Goal: Information Seeking & Learning: Learn about a topic

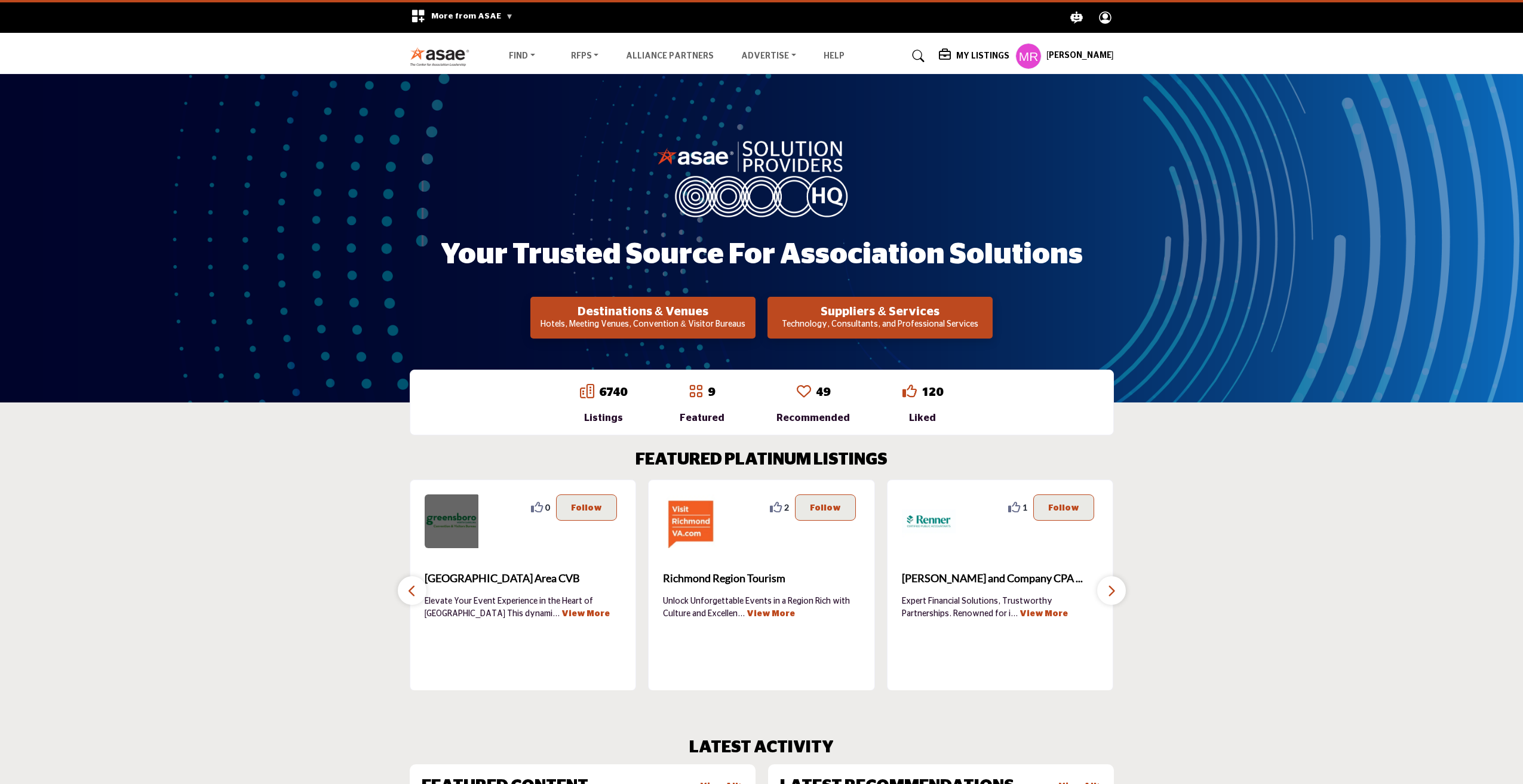
click at [461, 521] on img at bounding box center [452, 521] width 54 height 54
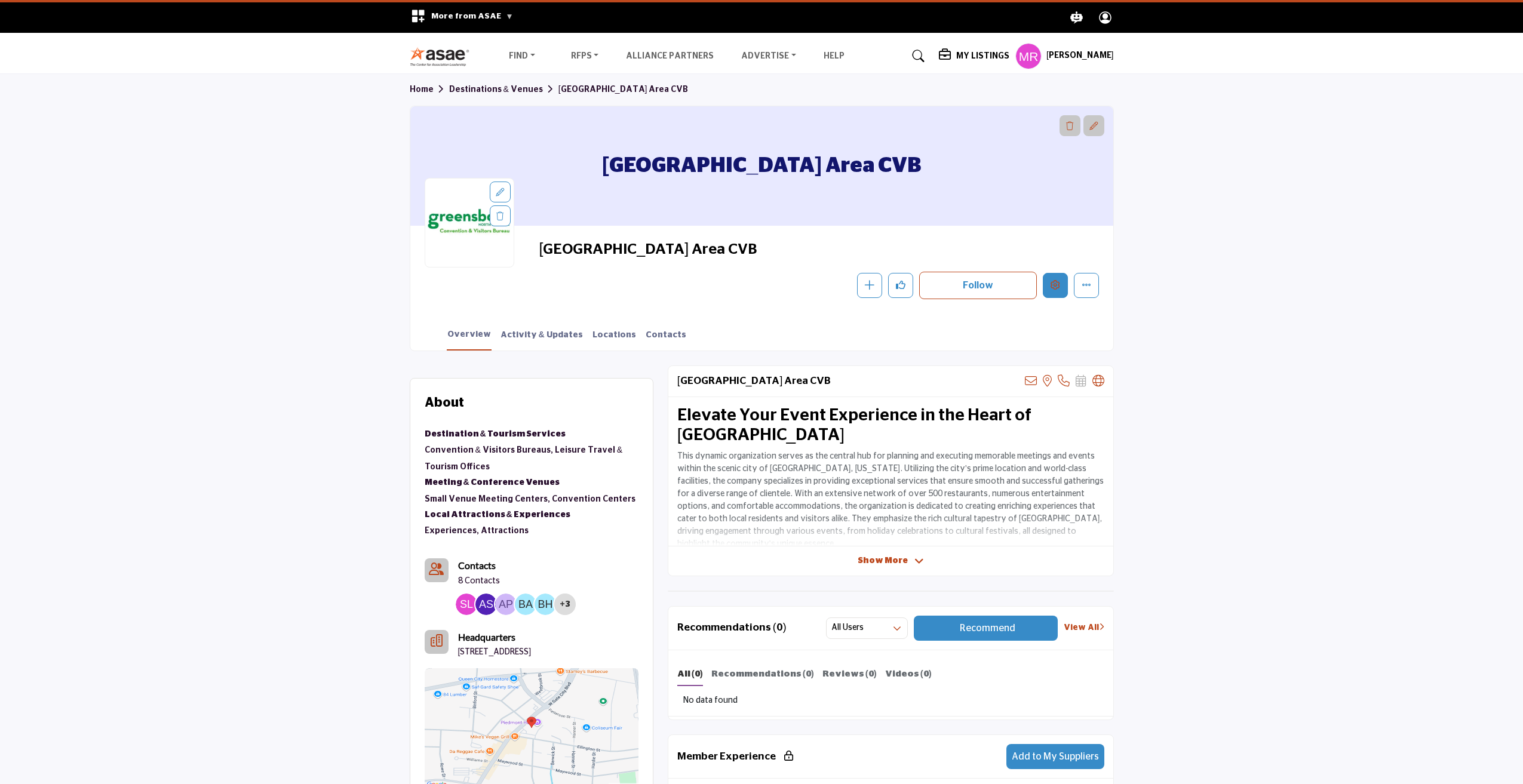
click at [1056, 286] on icon "Edit company" at bounding box center [1055, 285] width 10 height 10
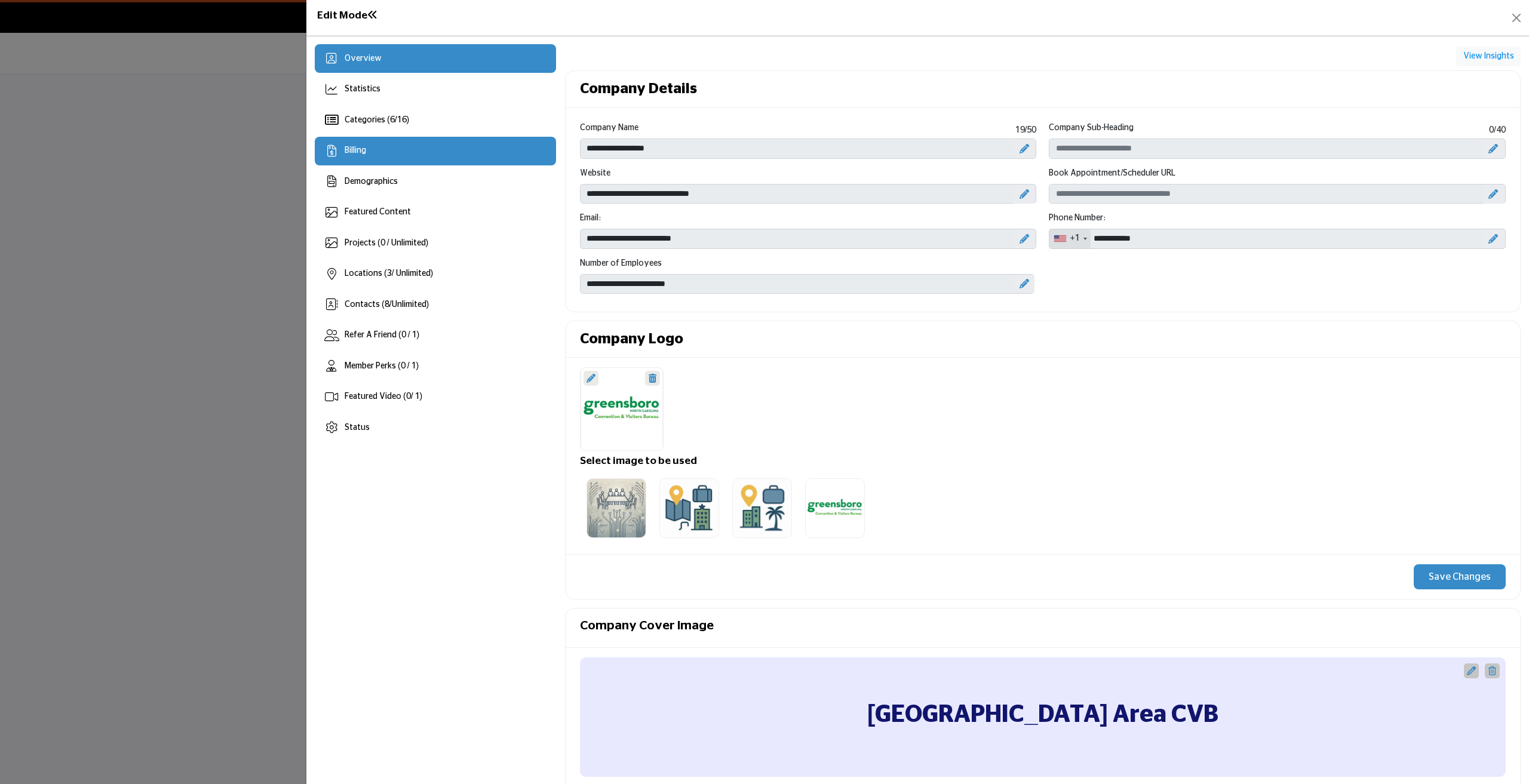
click at [371, 152] on div "Billing" at bounding box center [435, 151] width 241 height 29
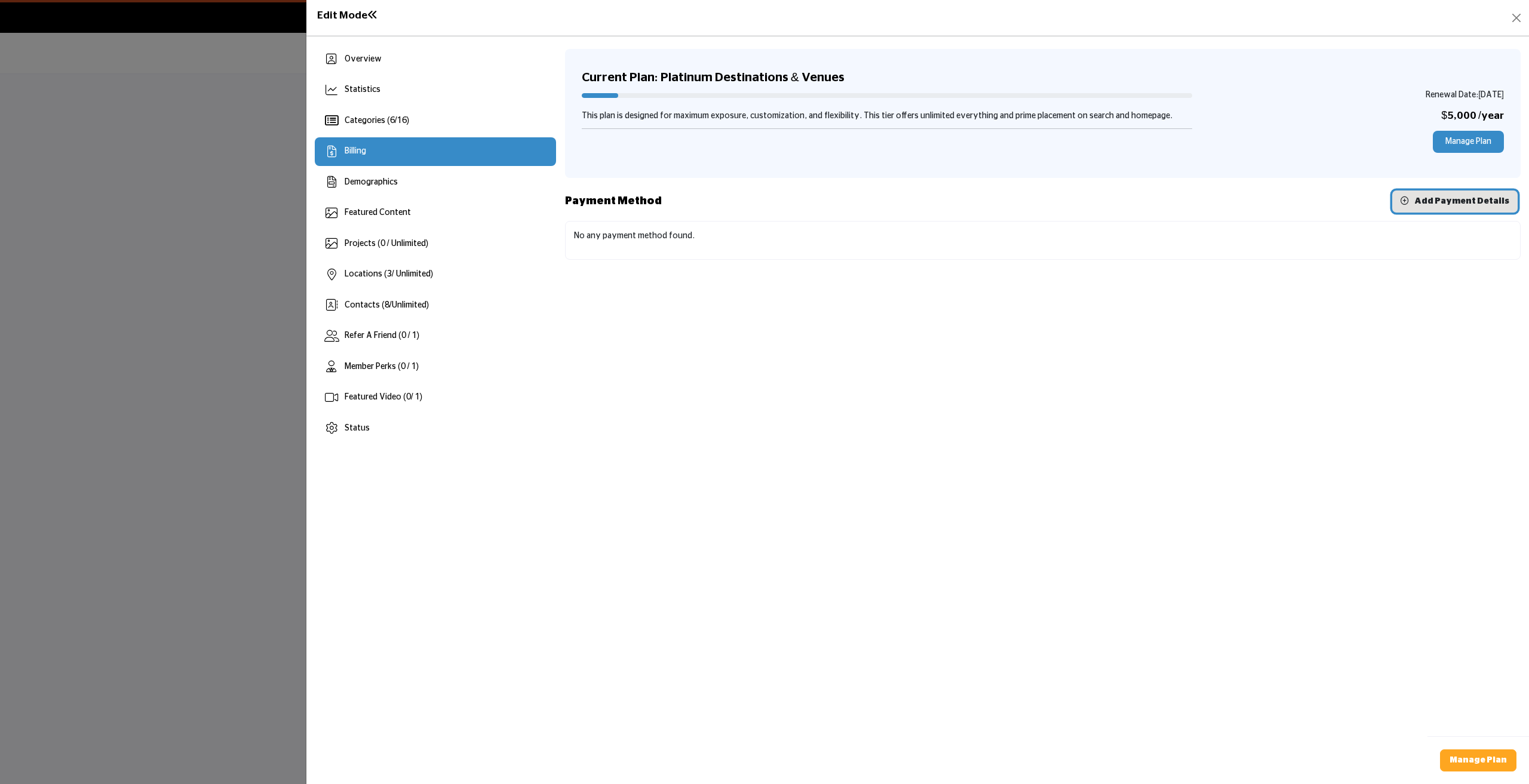
click at [1465, 204] on span "Add Payment Details" at bounding box center [1462, 201] width 95 height 8
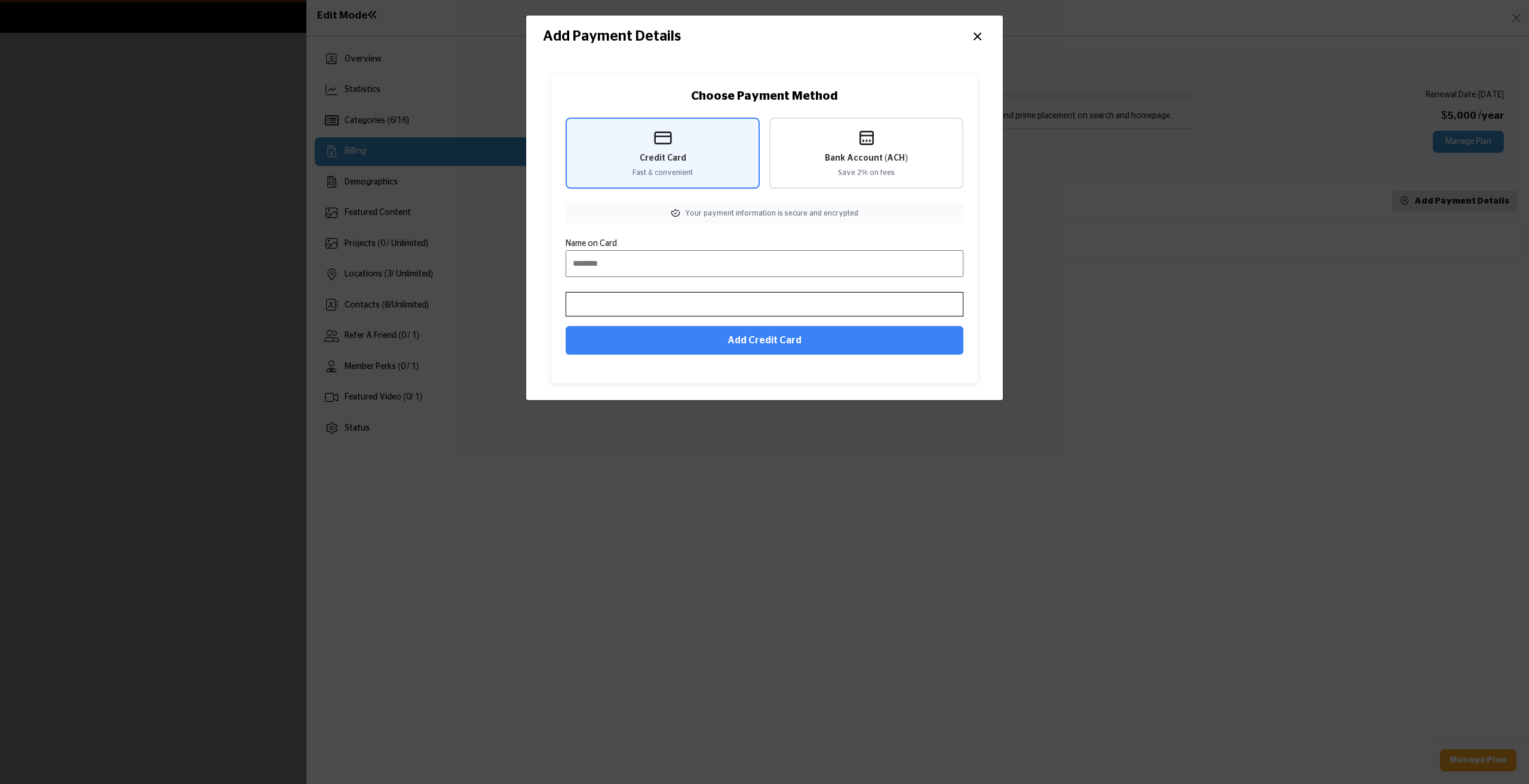
click at [978, 33] on button "×" at bounding box center [977, 35] width 17 height 23
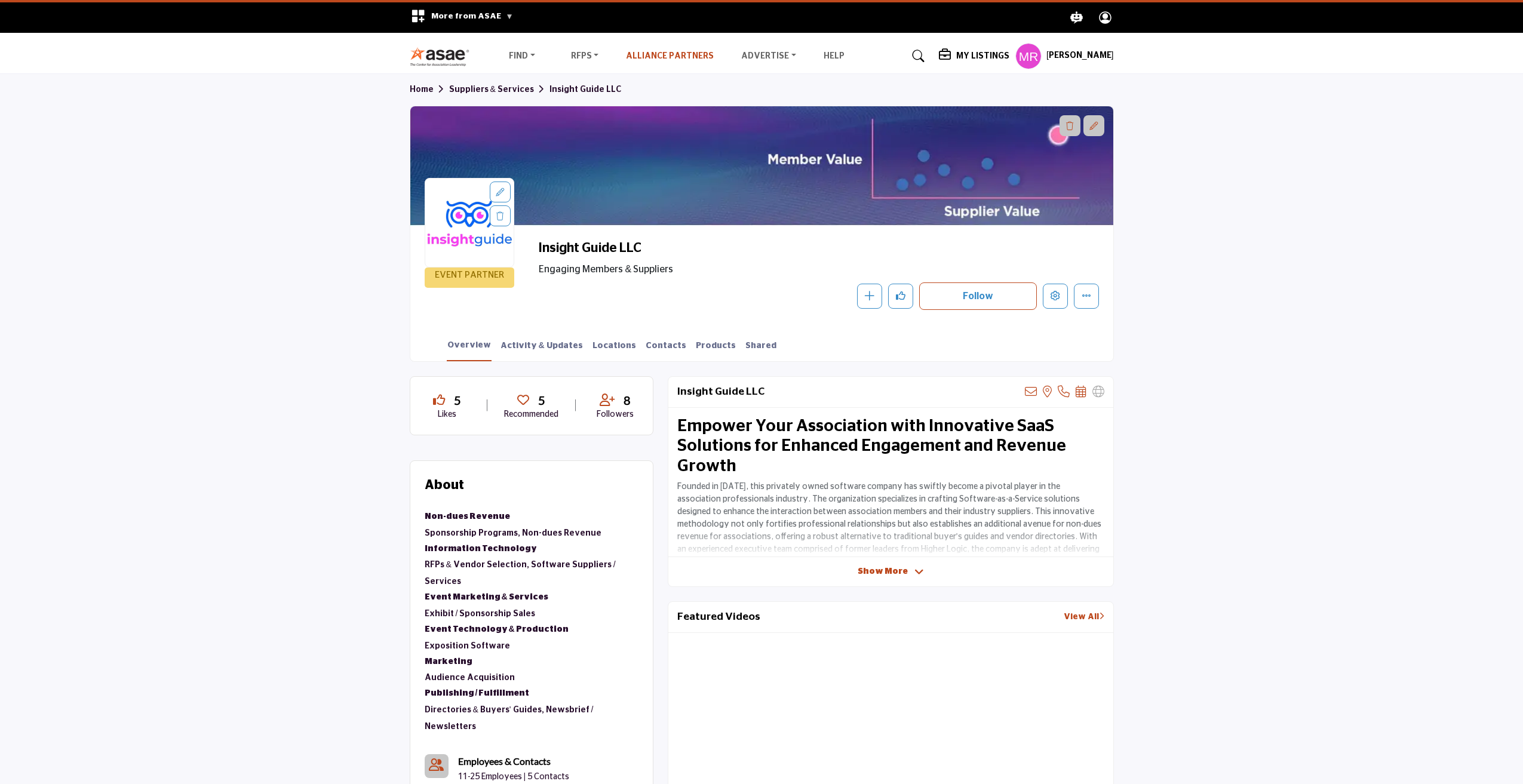
click at [659, 57] on link "Alliance Partners" at bounding box center [670, 56] width 88 height 8
click at [538, 75] on link "Destinations & Venues" at bounding box center [569, 79] width 123 height 17
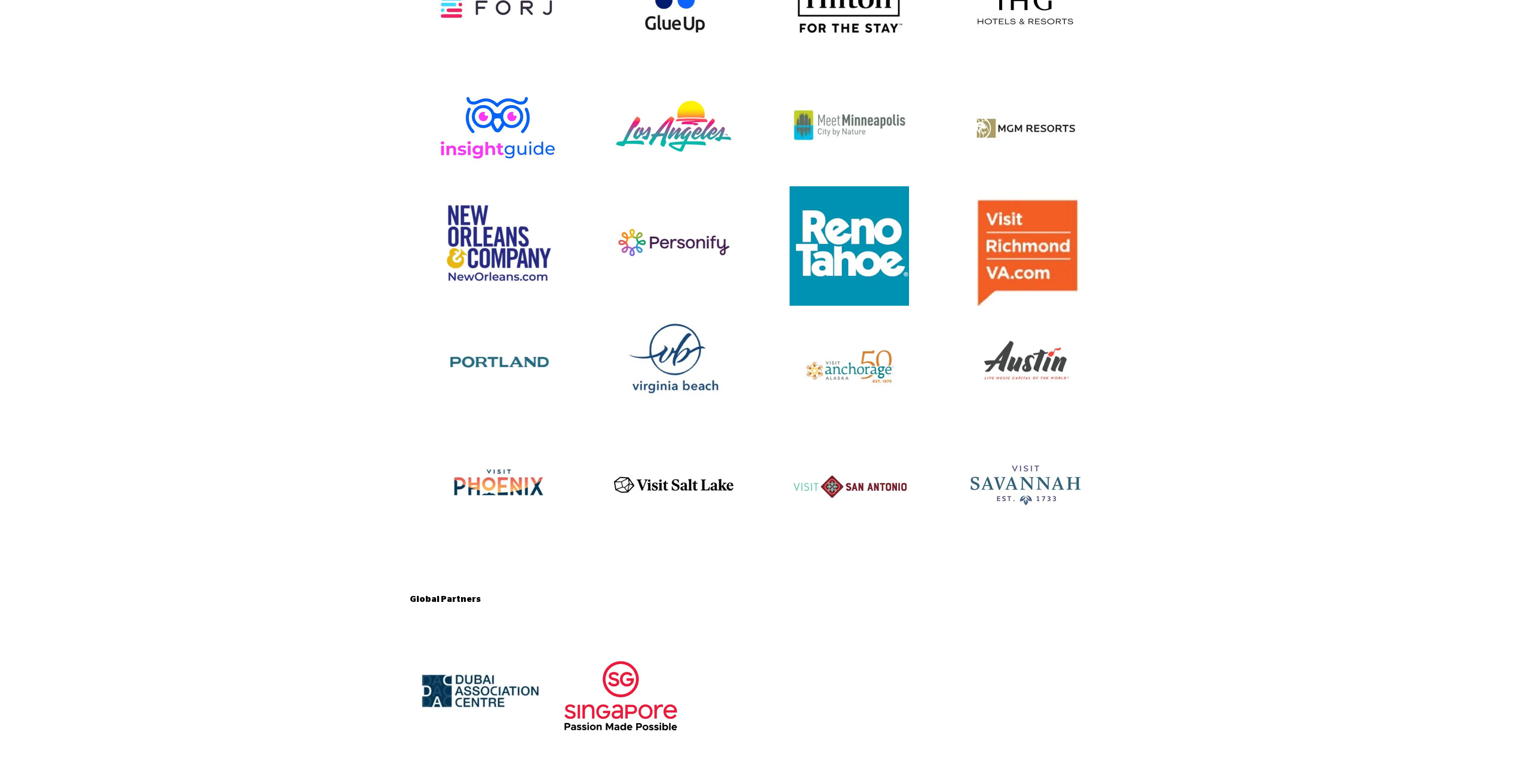
scroll to position [1732, 0]
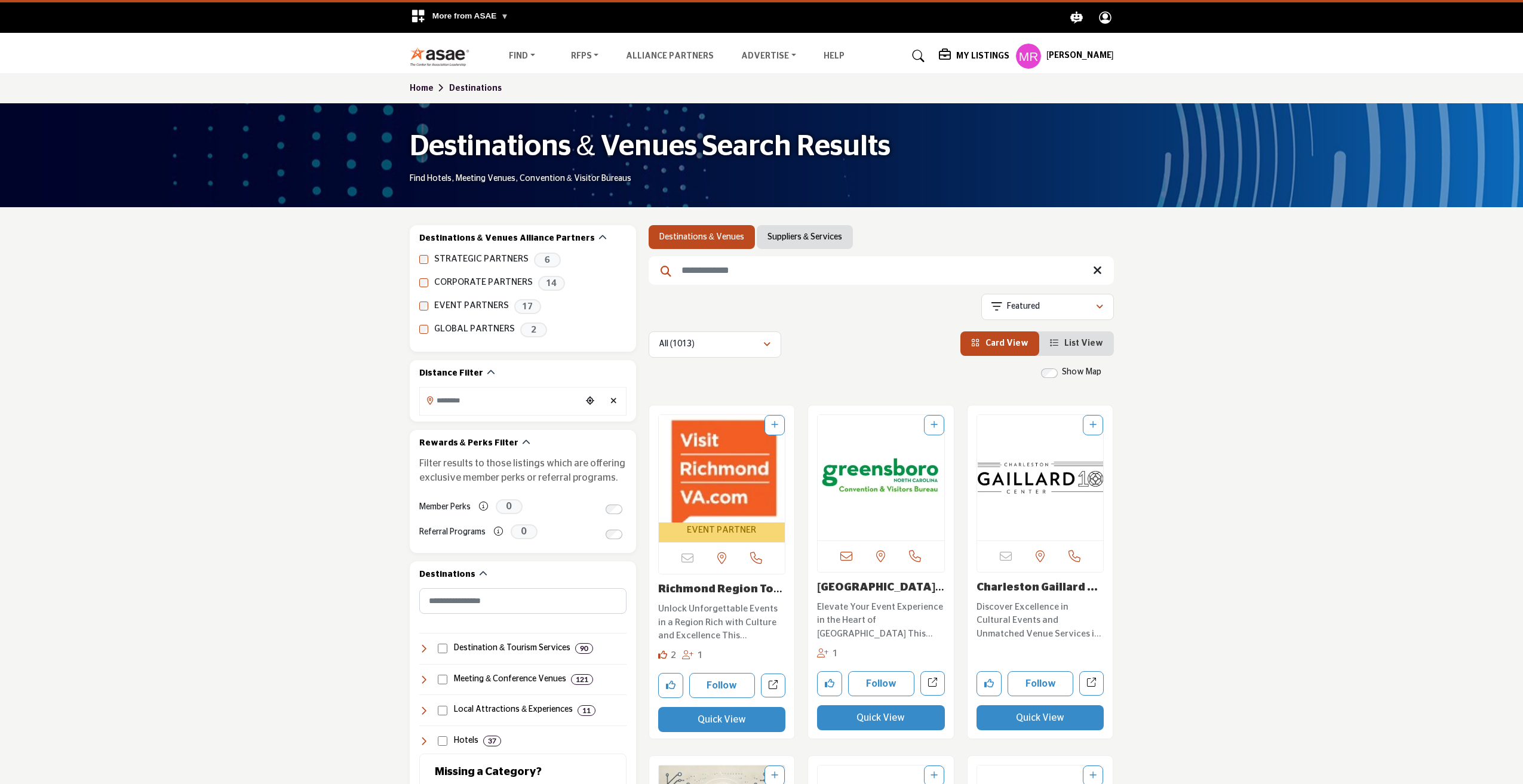
click at [726, 462] on img "Open Listing in new tab" at bounding box center [722, 468] width 127 height 108
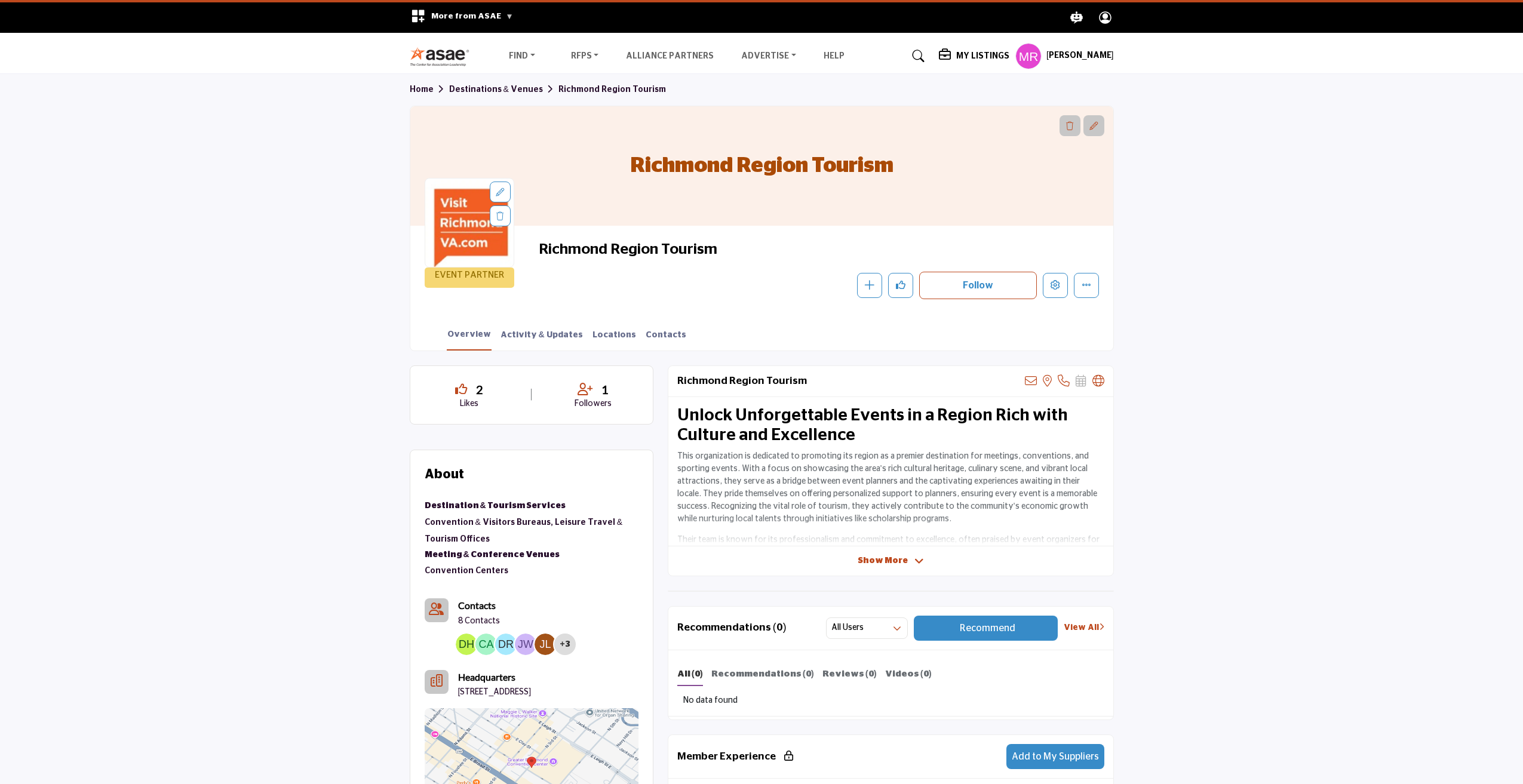
click at [467, 216] on div at bounding box center [470, 200] width 88 height 42
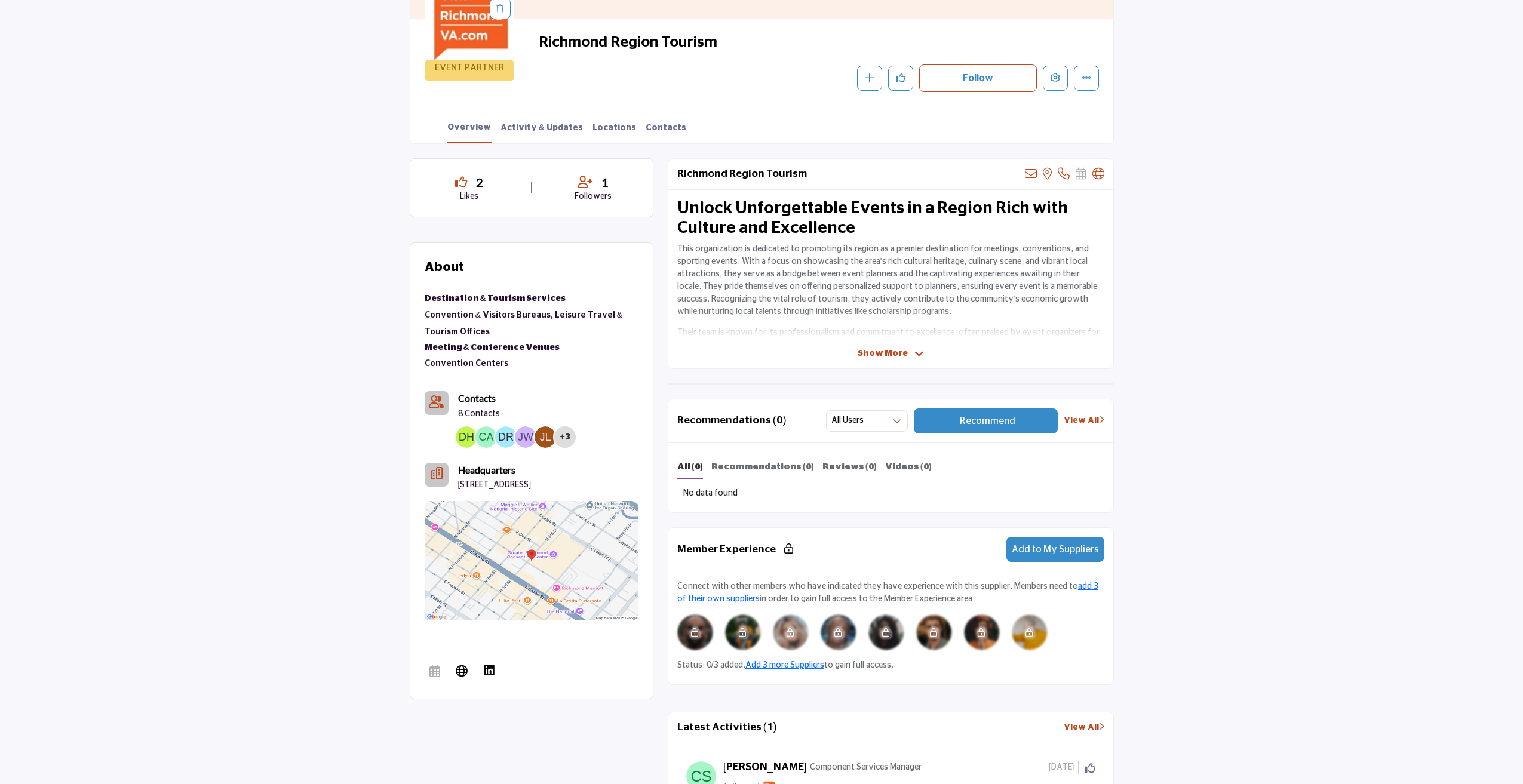
scroll to position [120, 0]
